Goal: Information Seeking & Learning: Learn about a topic

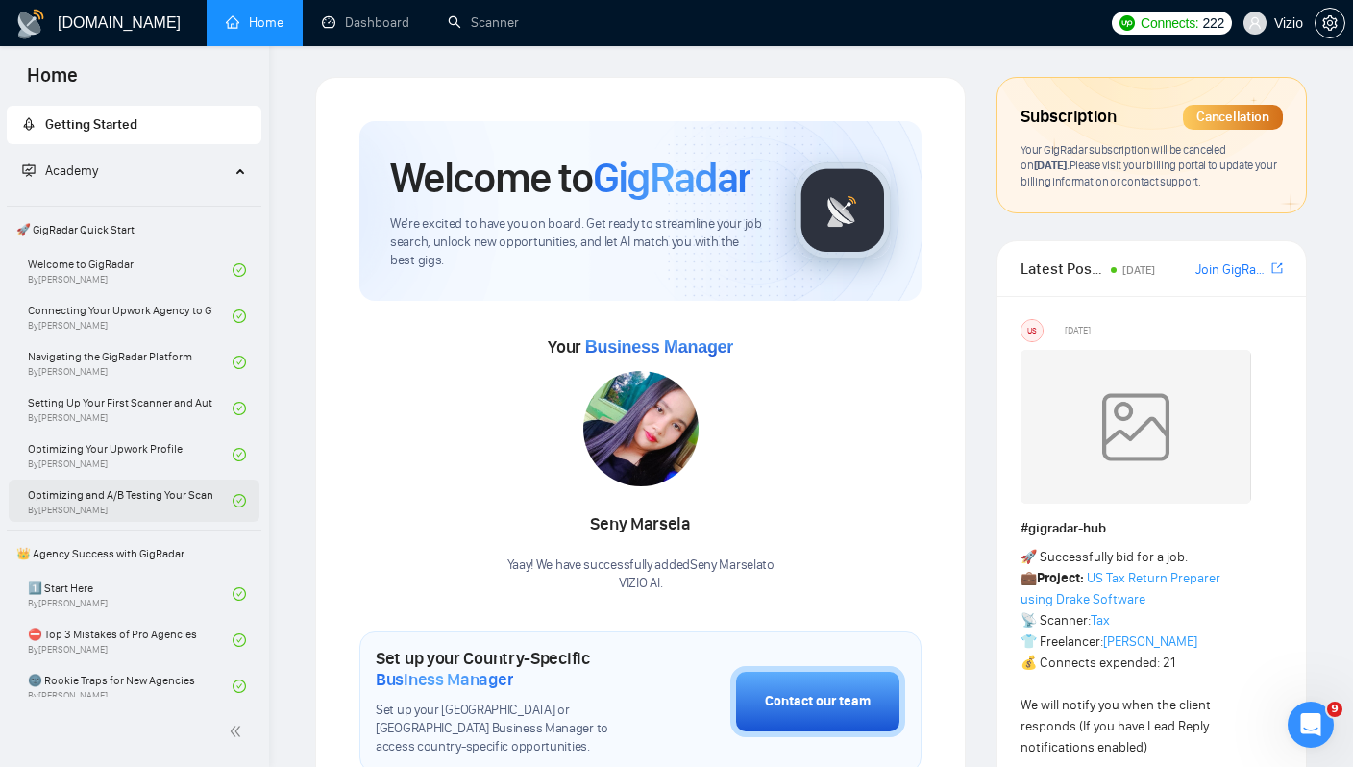
scroll to position [1163, 0]
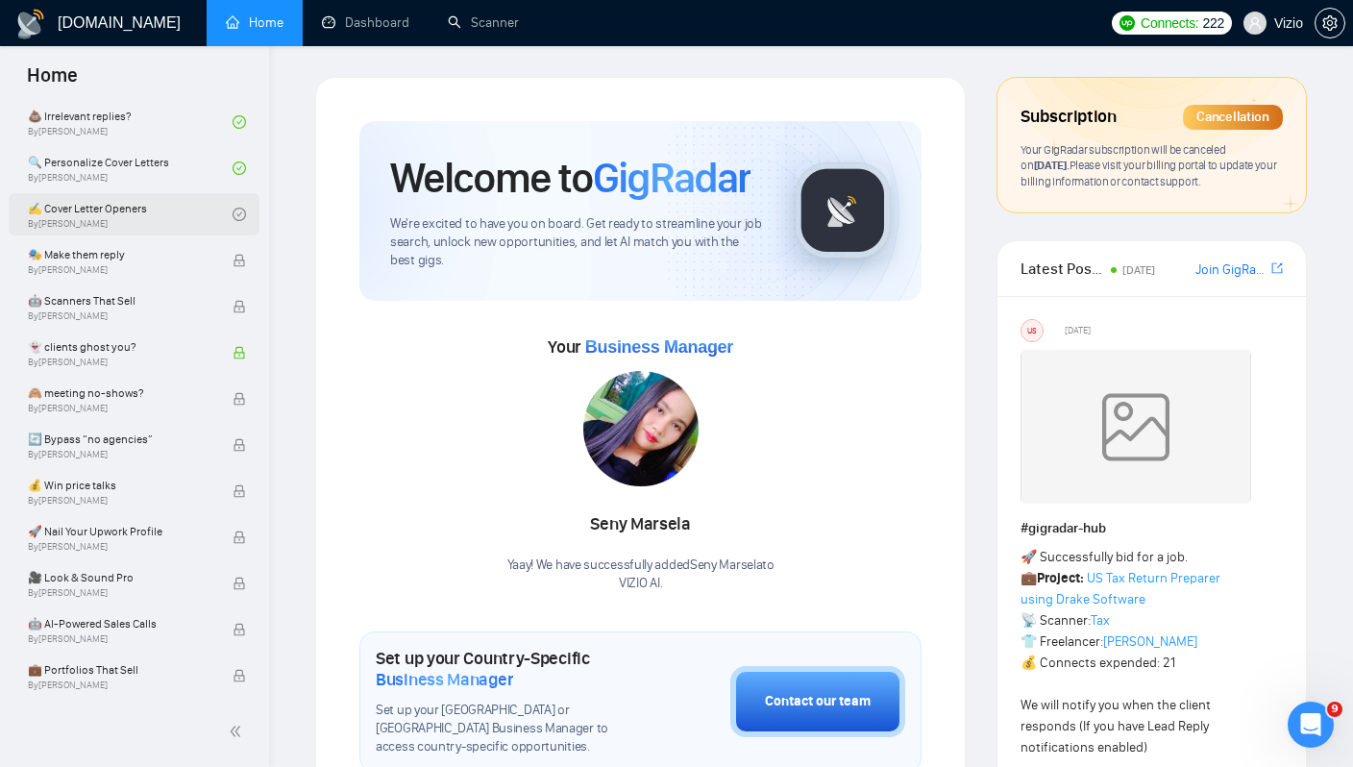
click at [205, 202] on link "✍️ Cover Letter Openers By [PERSON_NAME]" at bounding box center [130, 214] width 205 height 42
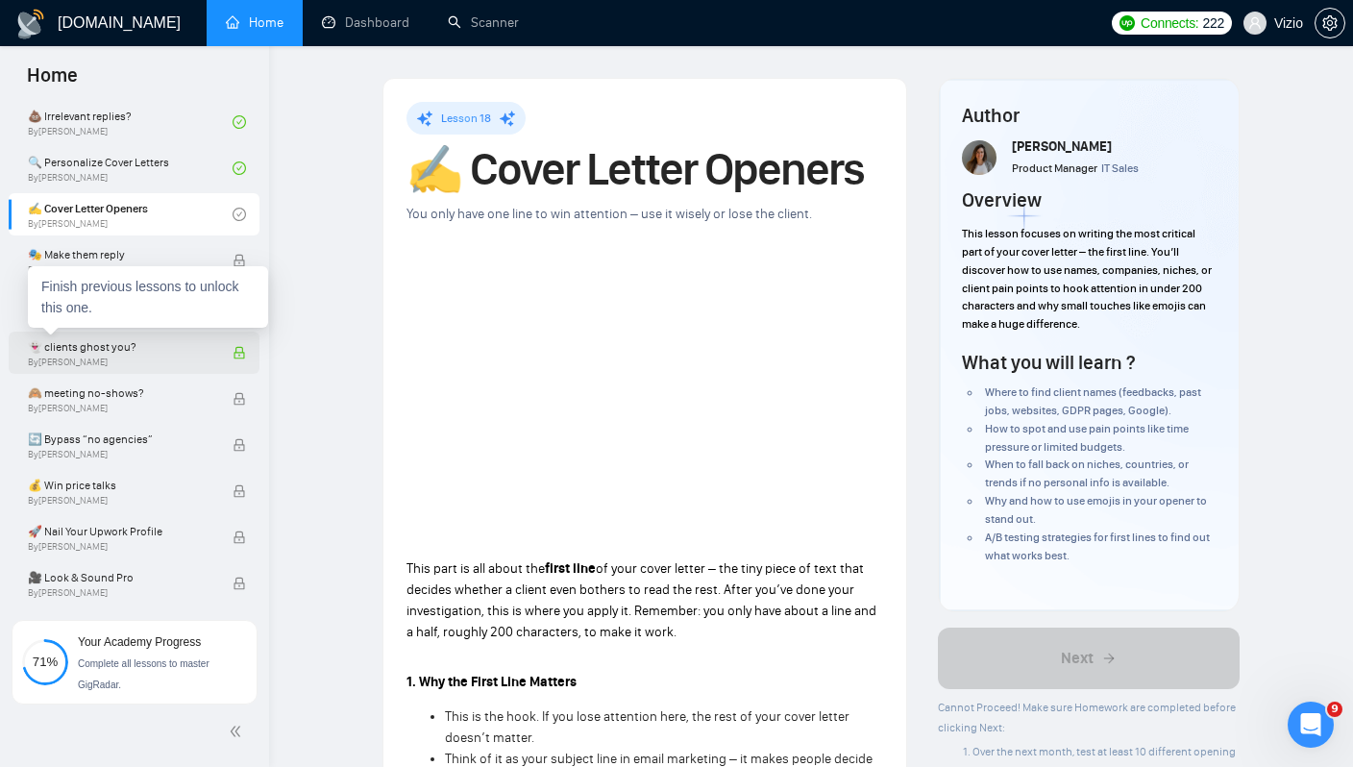
click at [164, 348] on span "👻 clients ghost you?" at bounding box center [120, 346] width 184 height 19
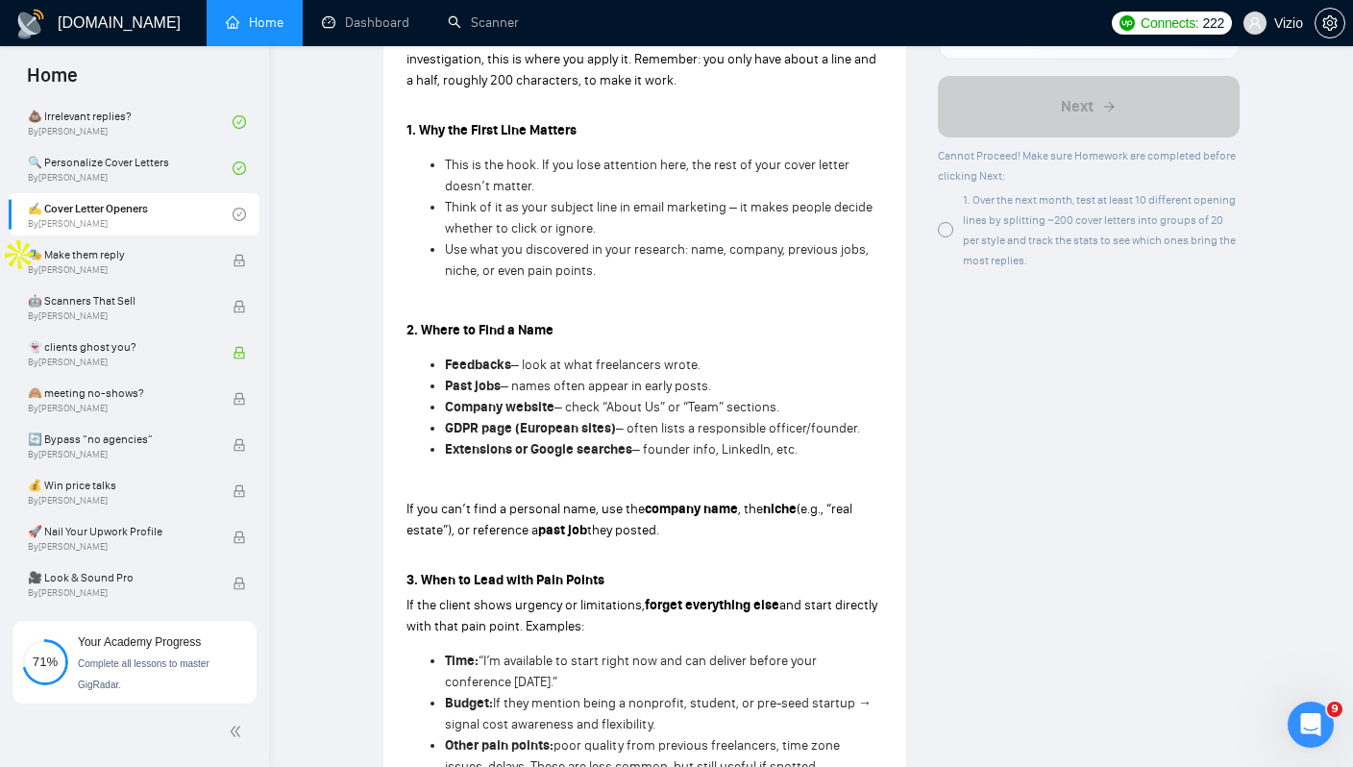
scroll to position [346, 0]
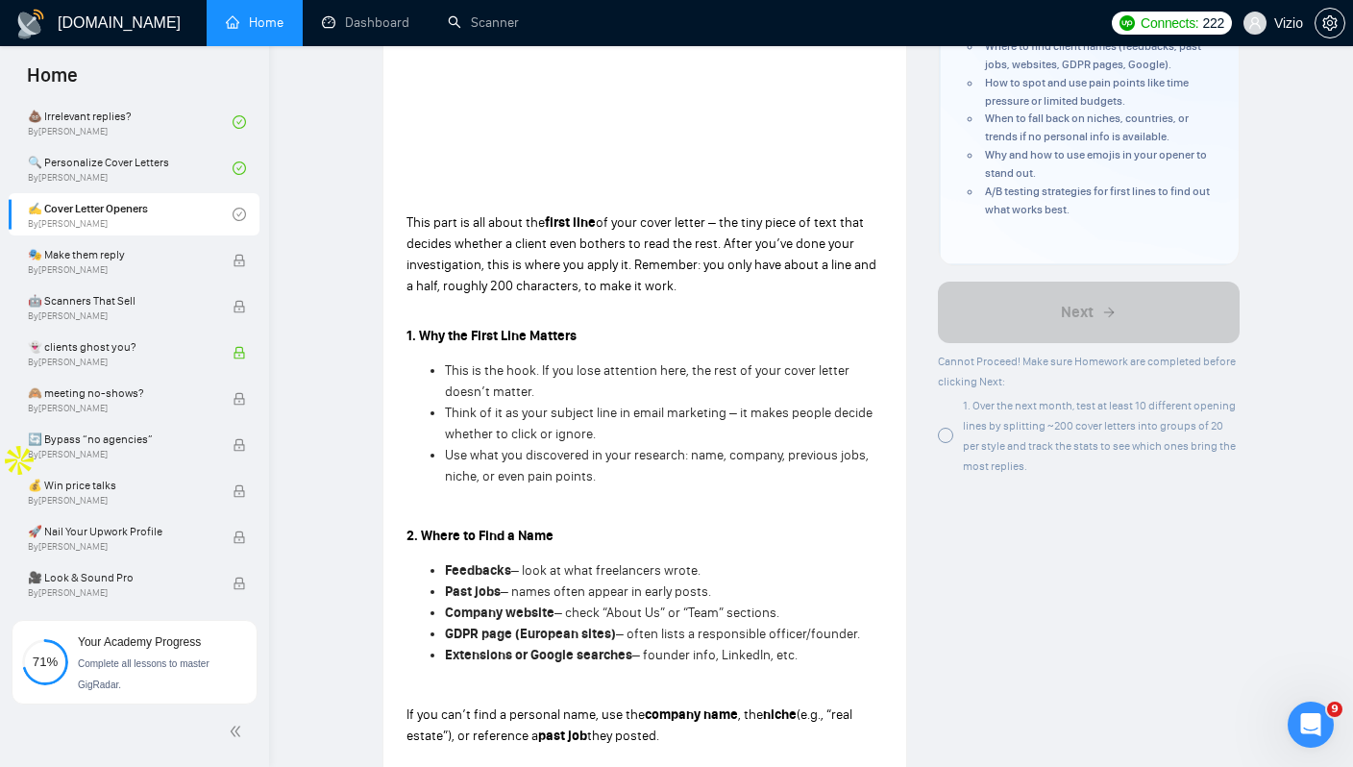
click at [946, 428] on div at bounding box center [945, 435] width 15 height 15
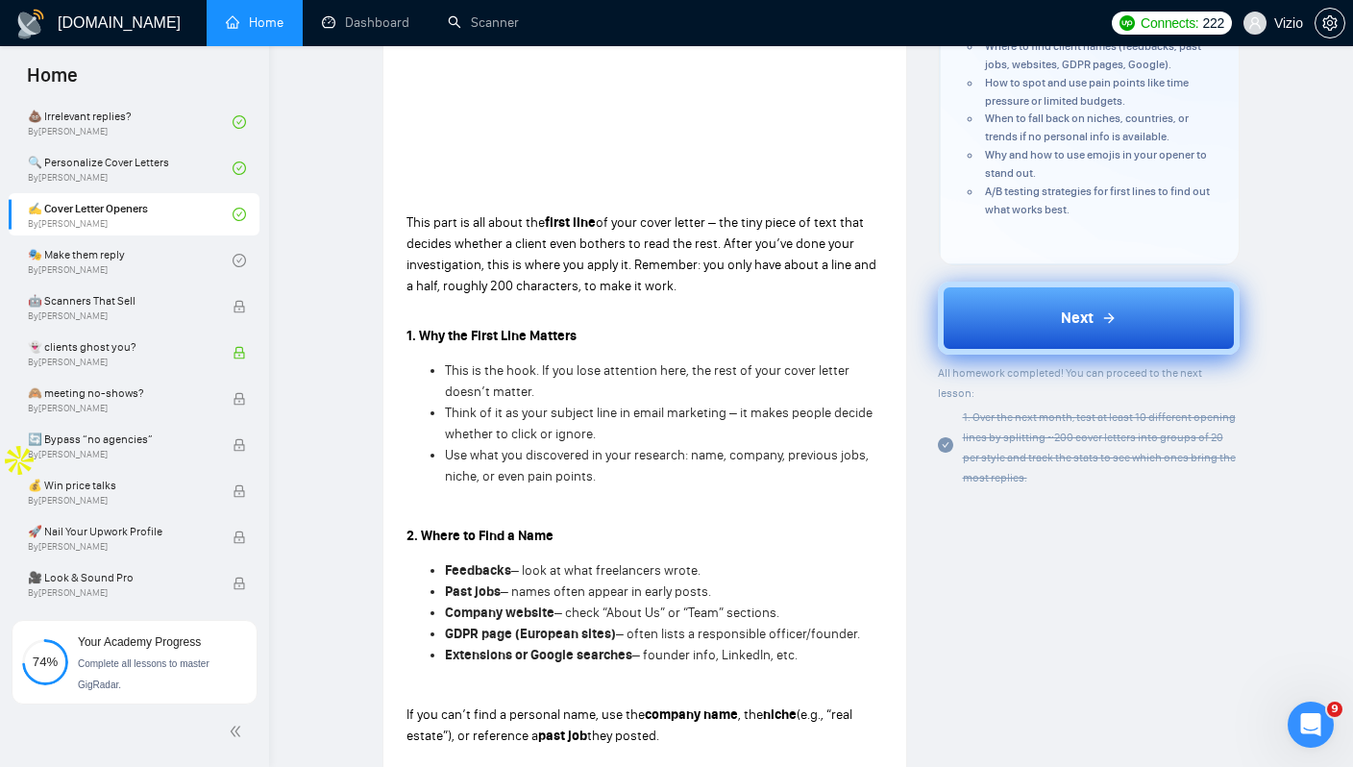
click at [1033, 306] on button "Next" at bounding box center [1089, 317] width 303 height 73
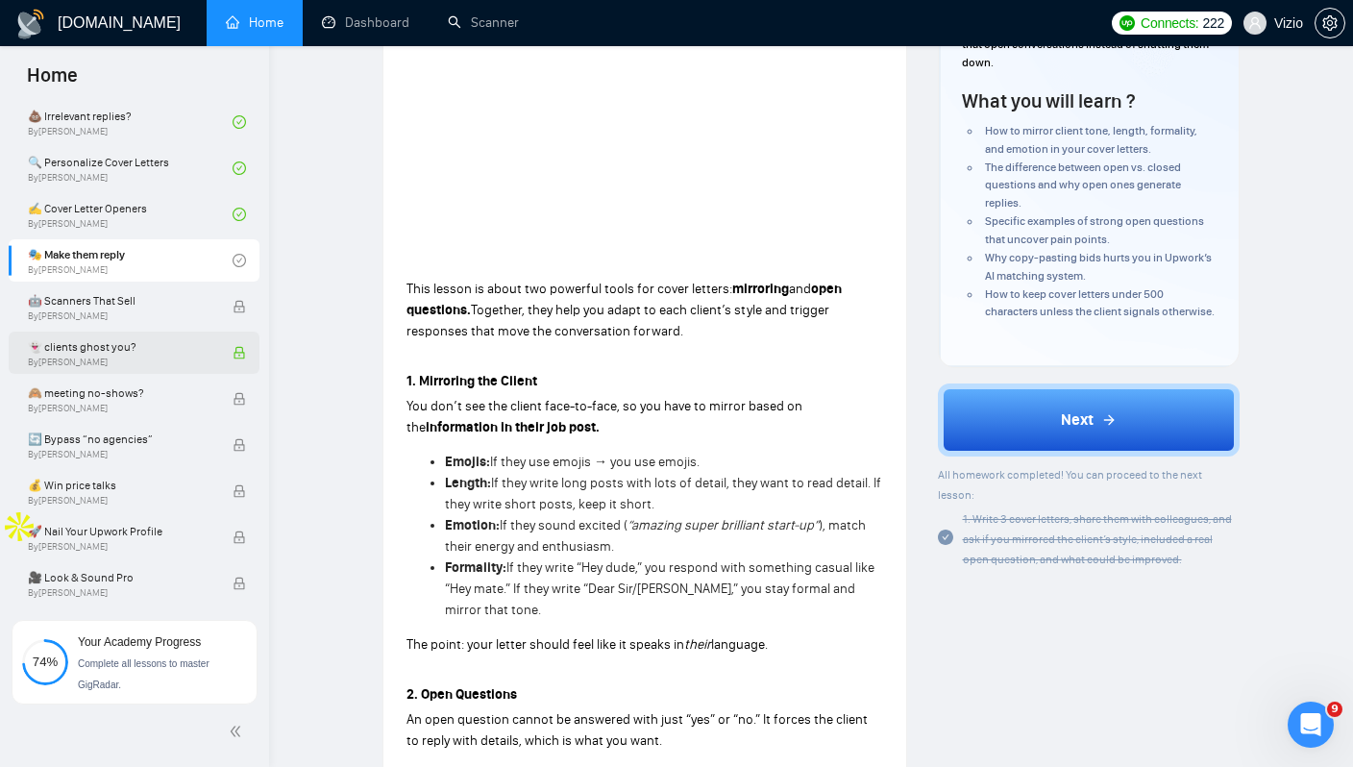
scroll to position [346, 0]
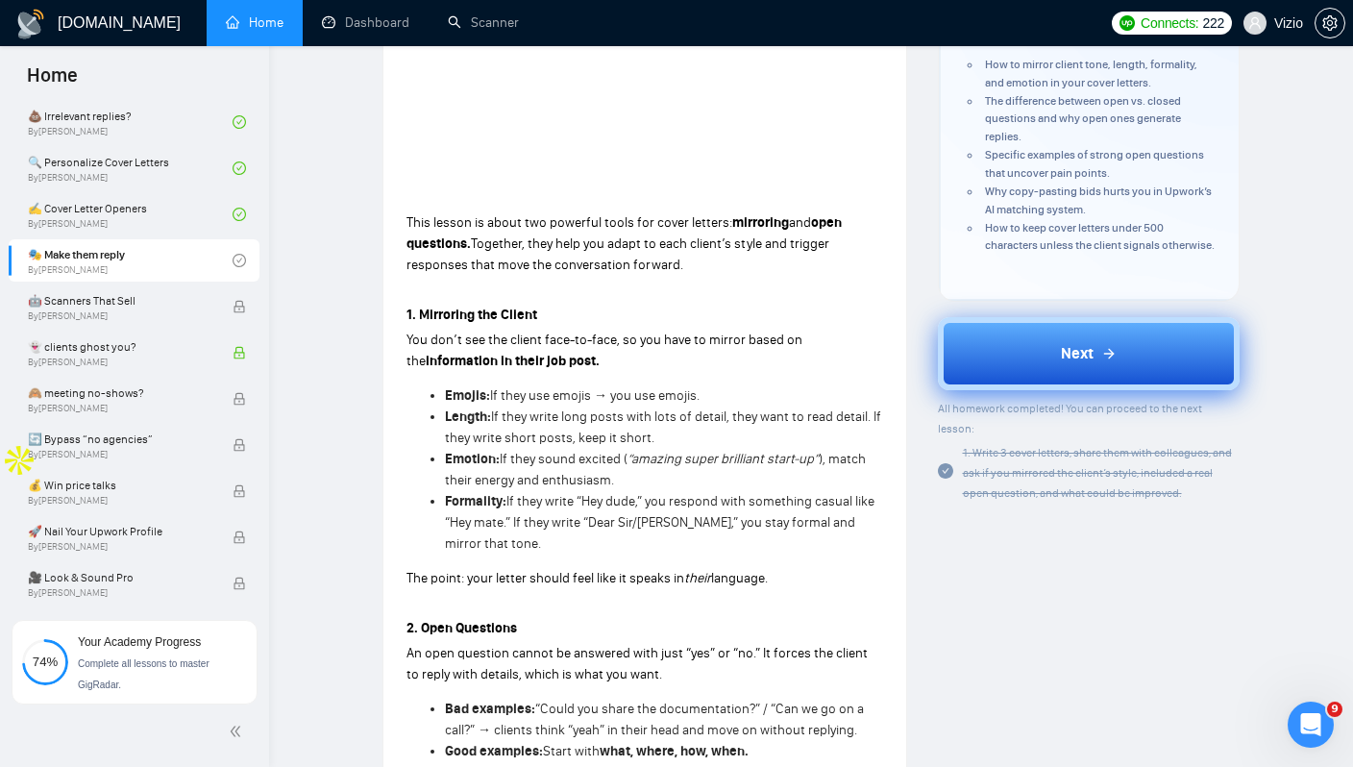
click at [1032, 390] on button "Next" at bounding box center [1089, 353] width 303 height 73
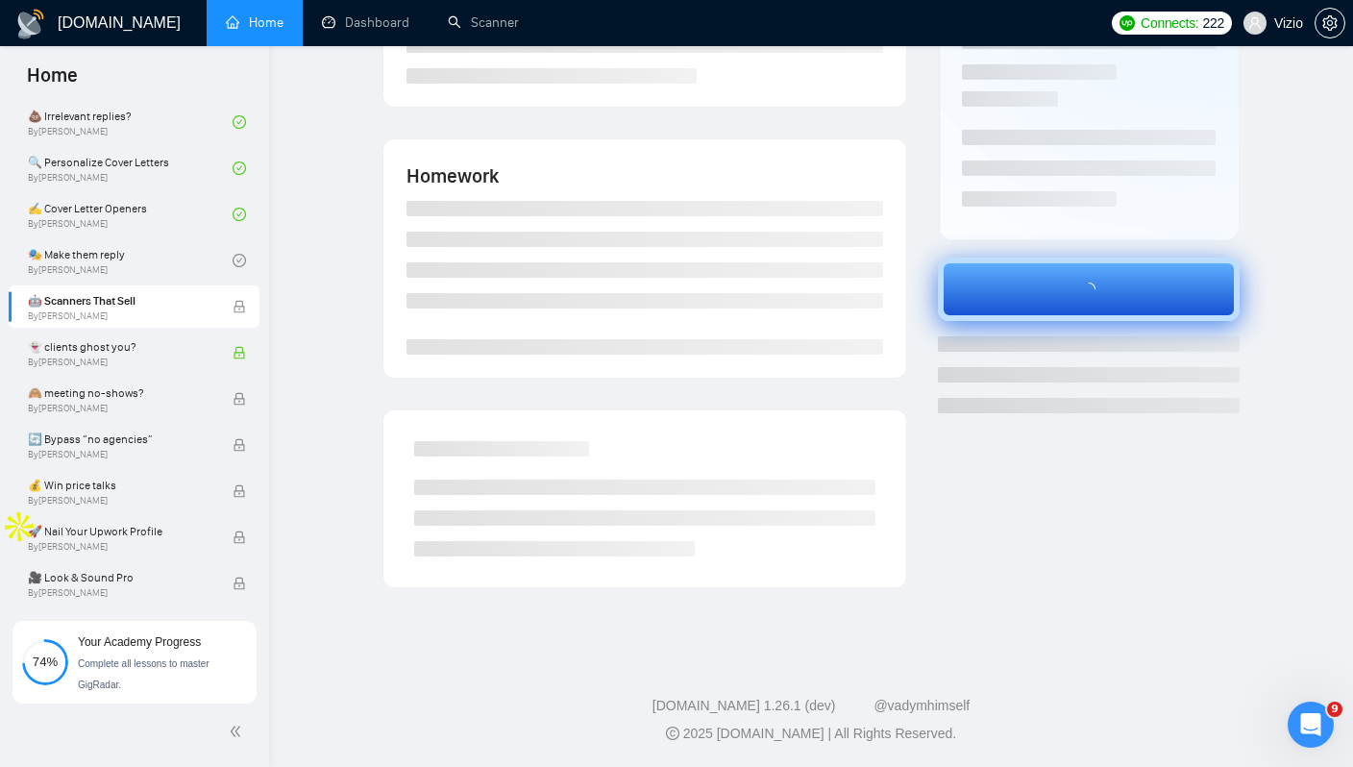
scroll to position [280, 0]
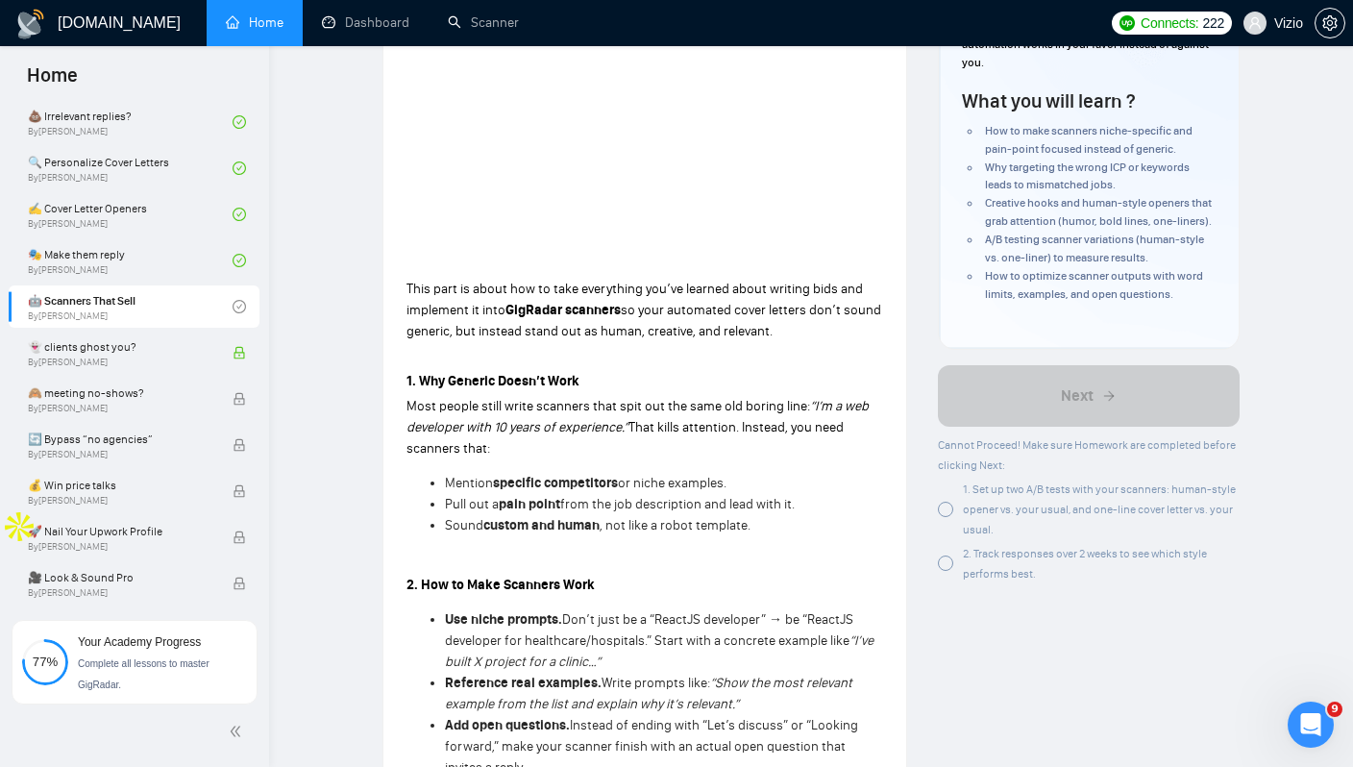
click at [960, 486] on div "1. Set up two A/B tests with your scanners: human-style opener vs. your usual, …" at bounding box center [1089, 508] width 303 height 61
click at [960, 493] on div "1. Set up two A/B tests with your scanners: human-style opener vs. your usual, …" at bounding box center [1089, 508] width 303 height 61
click at [960, 563] on div "2. Track responses over 2 weeks to see which style performs best." at bounding box center [1089, 563] width 303 height 40
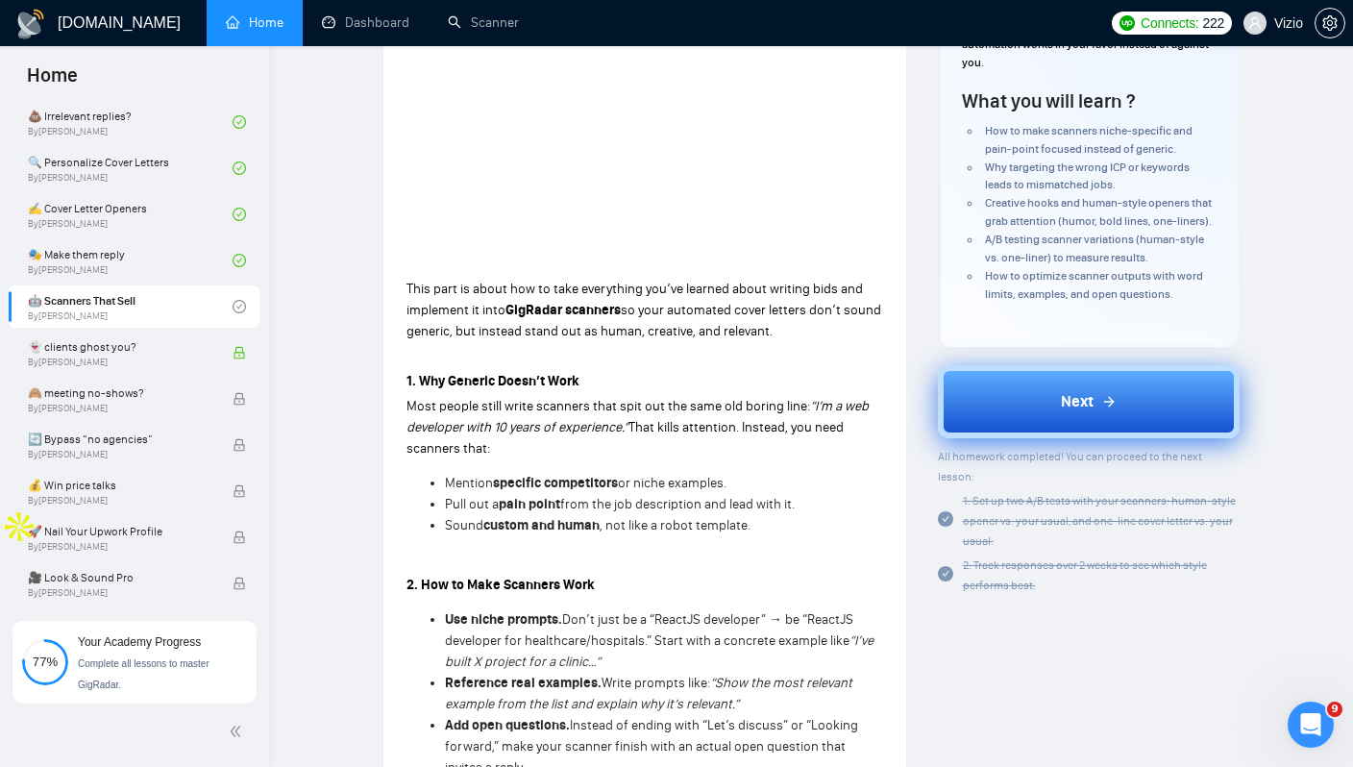
click at [1017, 399] on button "Next" at bounding box center [1089, 401] width 303 height 73
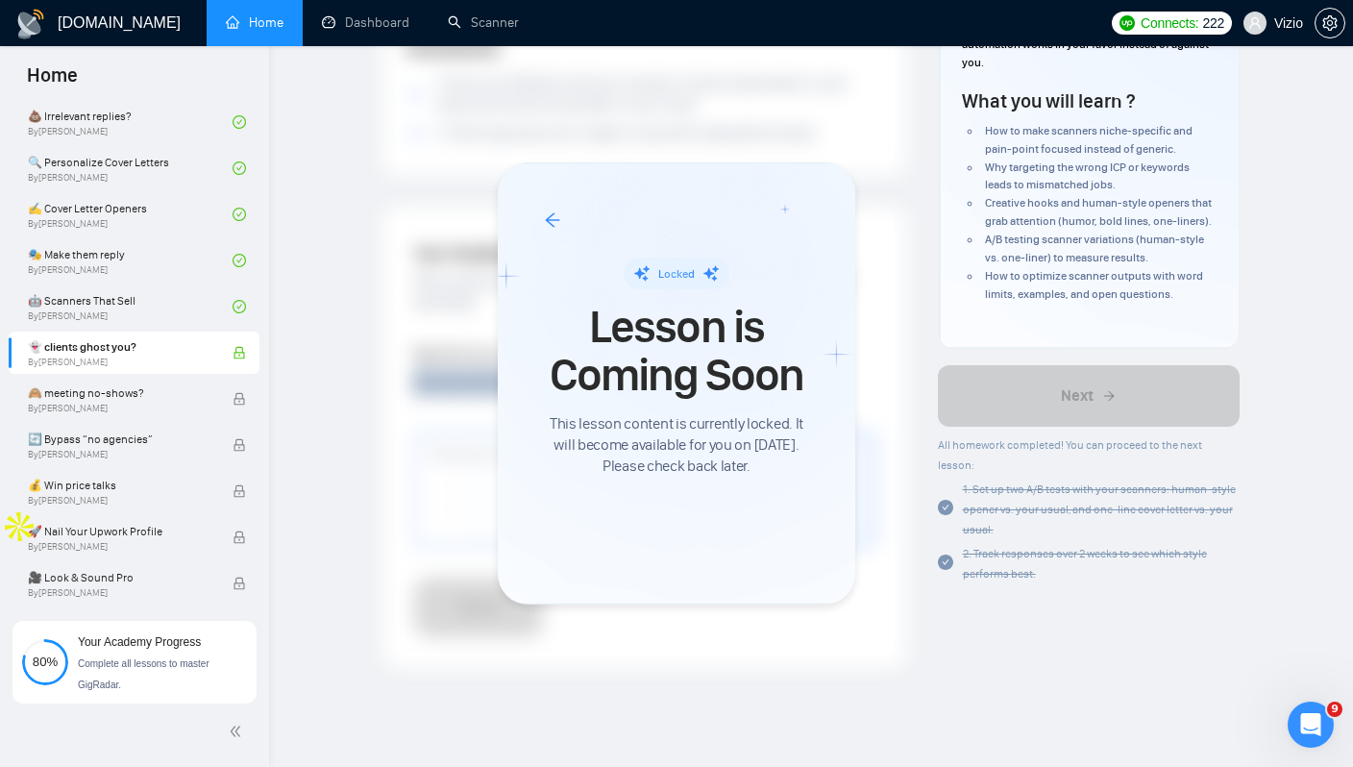
click at [237, 350] on div at bounding box center [676, 383] width 1353 height 767
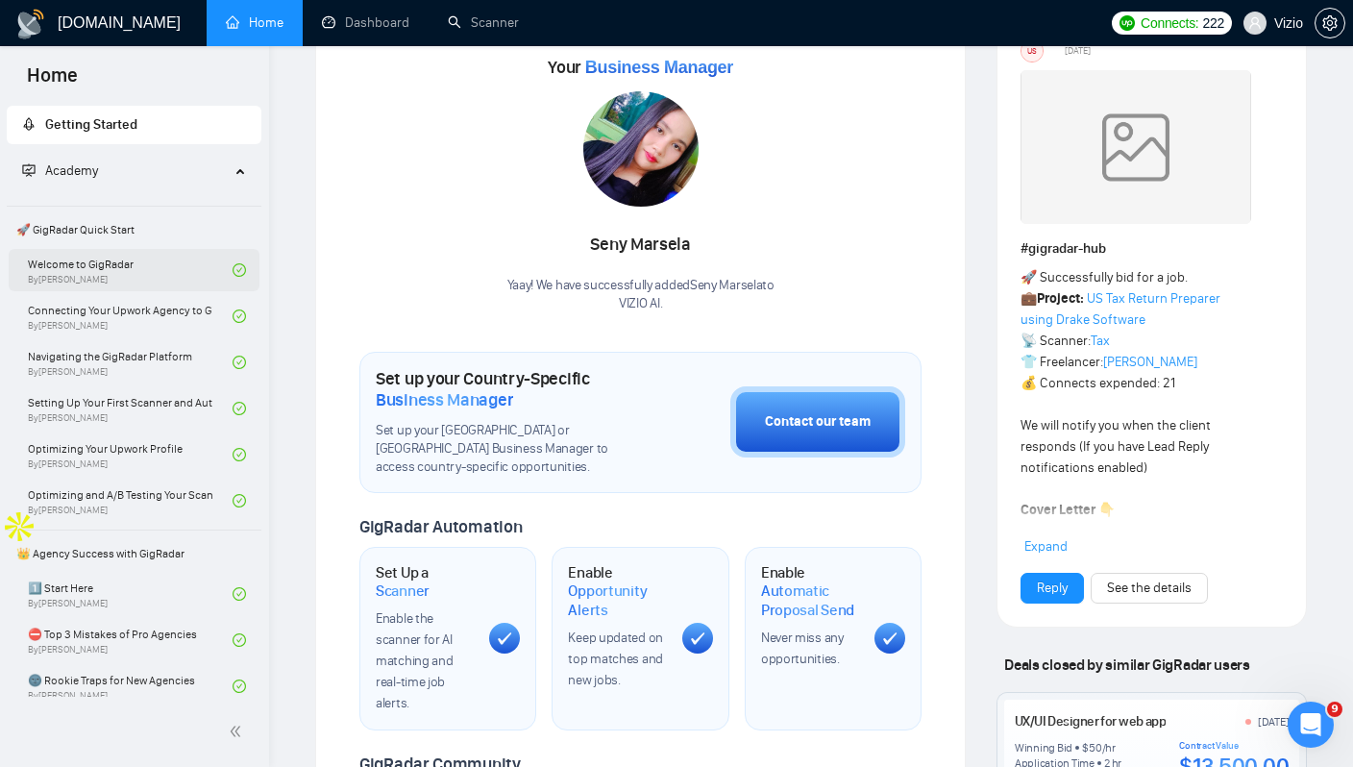
click at [133, 281] on link "Welcome to GigRadar By [PERSON_NAME]" at bounding box center [130, 270] width 205 height 42
